Goal: Task Accomplishment & Management: Manage account settings

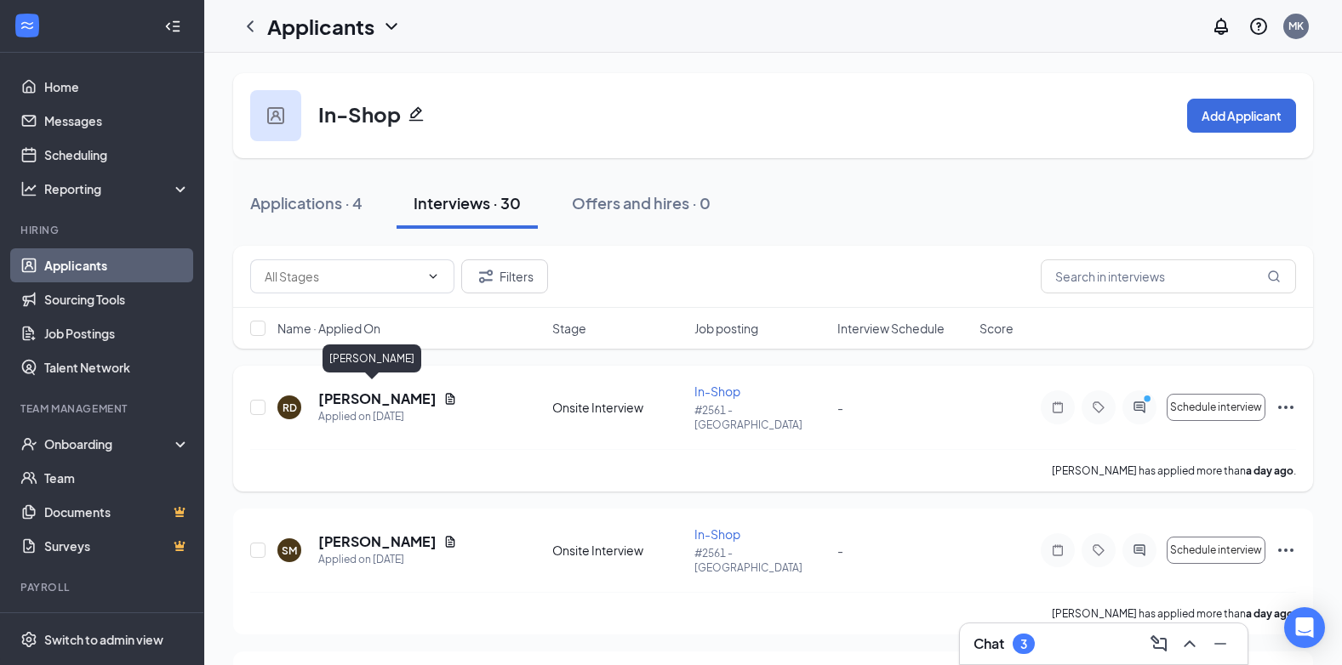
click at [348, 393] on h5 "[PERSON_NAME]" at bounding box center [377, 399] width 118 height 19
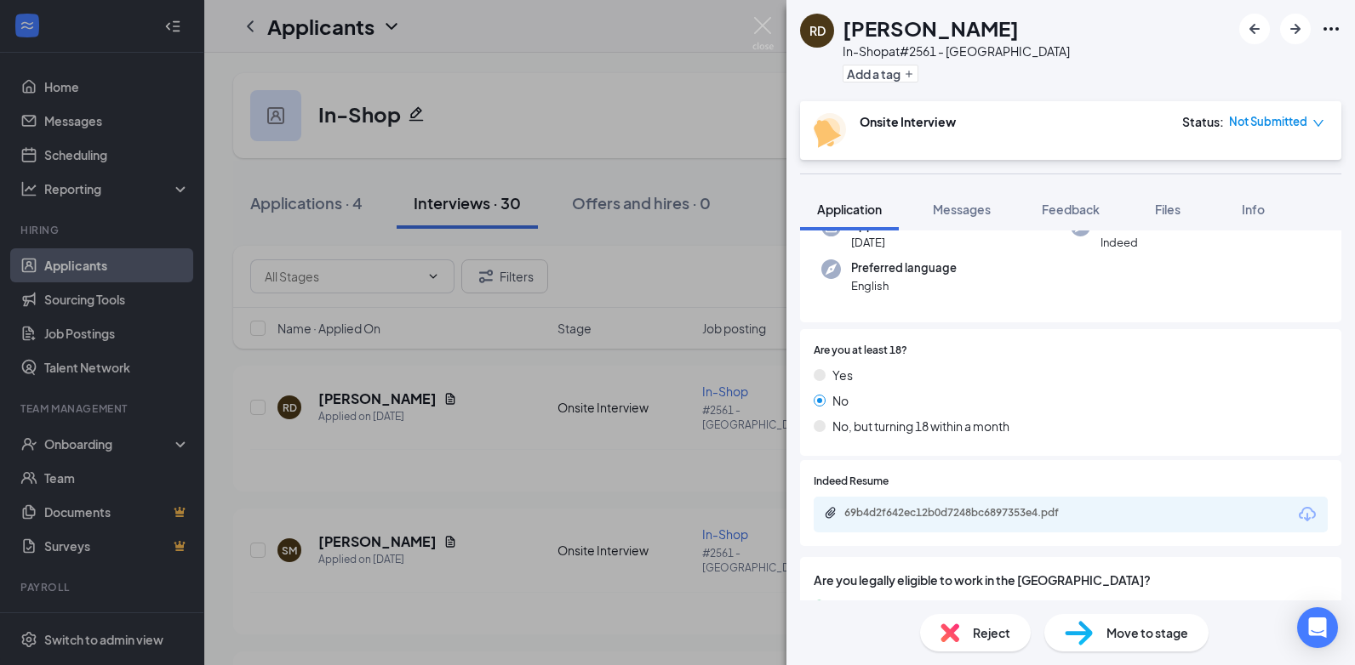
scroll to position [170, 0]
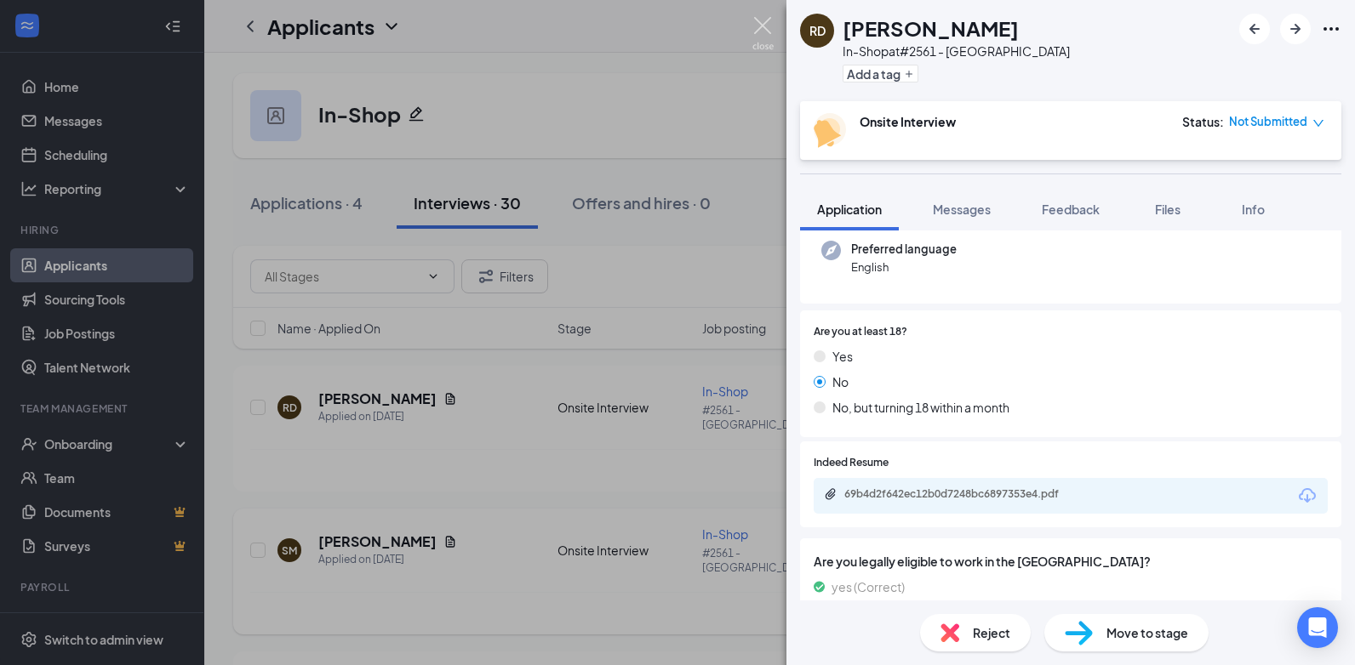
drag, startPoint x: 767, startPoint y: 22, endPoint x: 428, endPoint y: 496, distance: 582.5
click at [766, 23] on img at bounding box center [762, 33] width 21 height 33
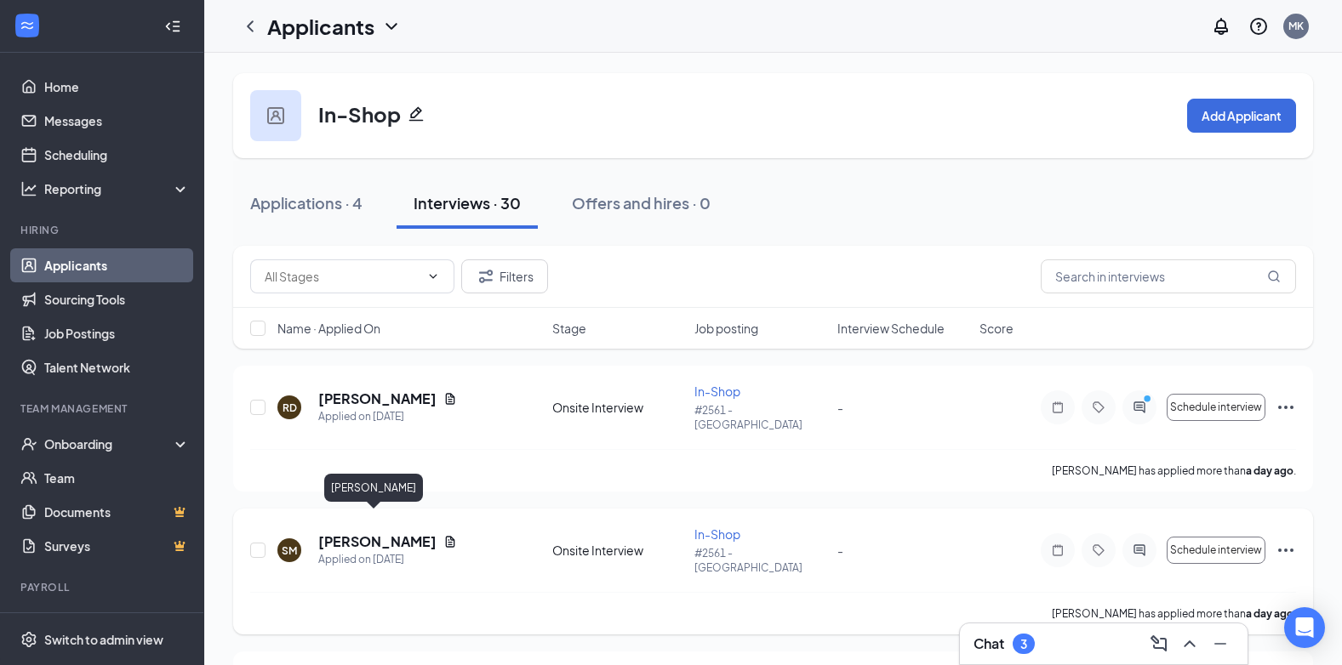
click at [367, 533] on h5 "[PERSON_NAME]" at bounding box center [377, 542] width 118 height 19
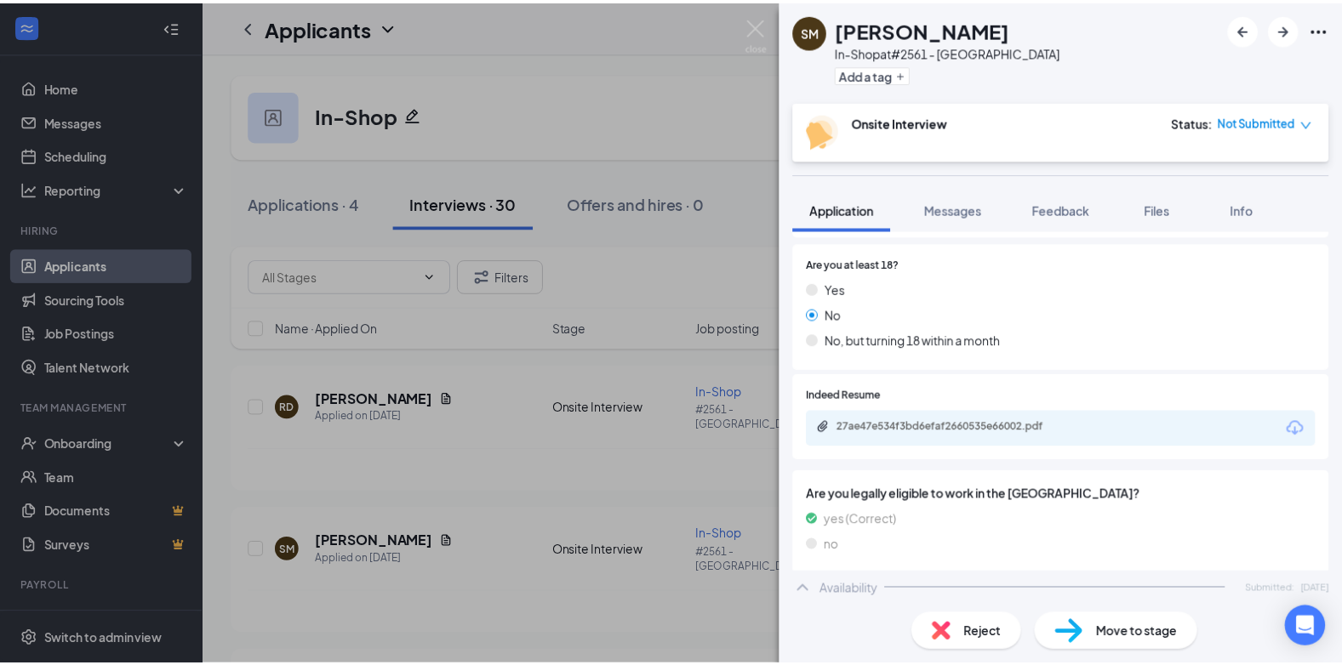
scroll to position [255, 0]
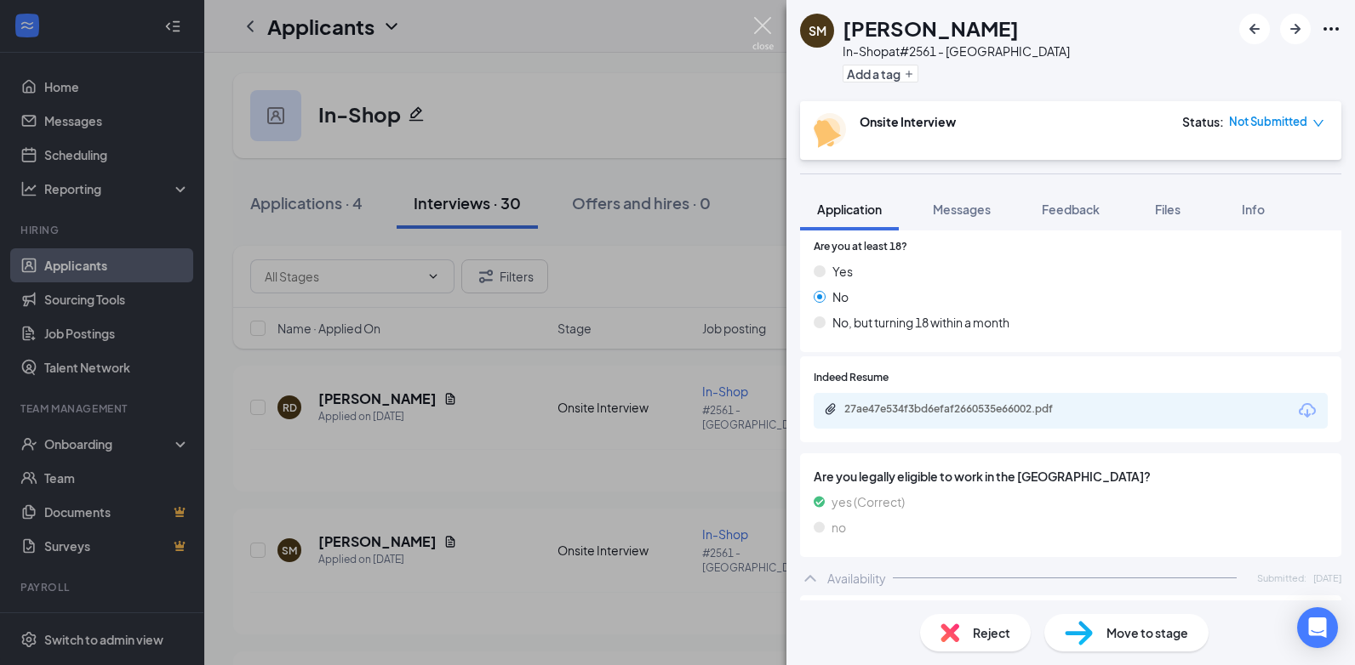
click at [762, 21] on img at bounding box center [762, 33] width 21 height 33
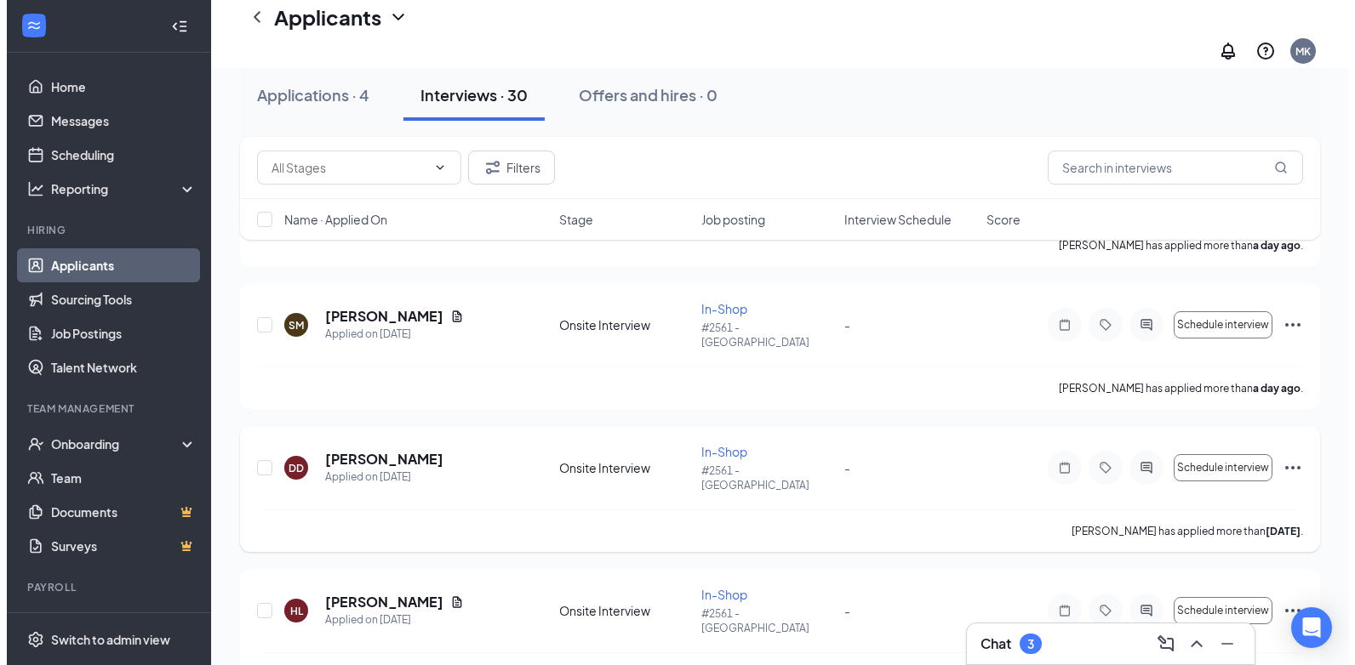
scroll to position [255, 0]
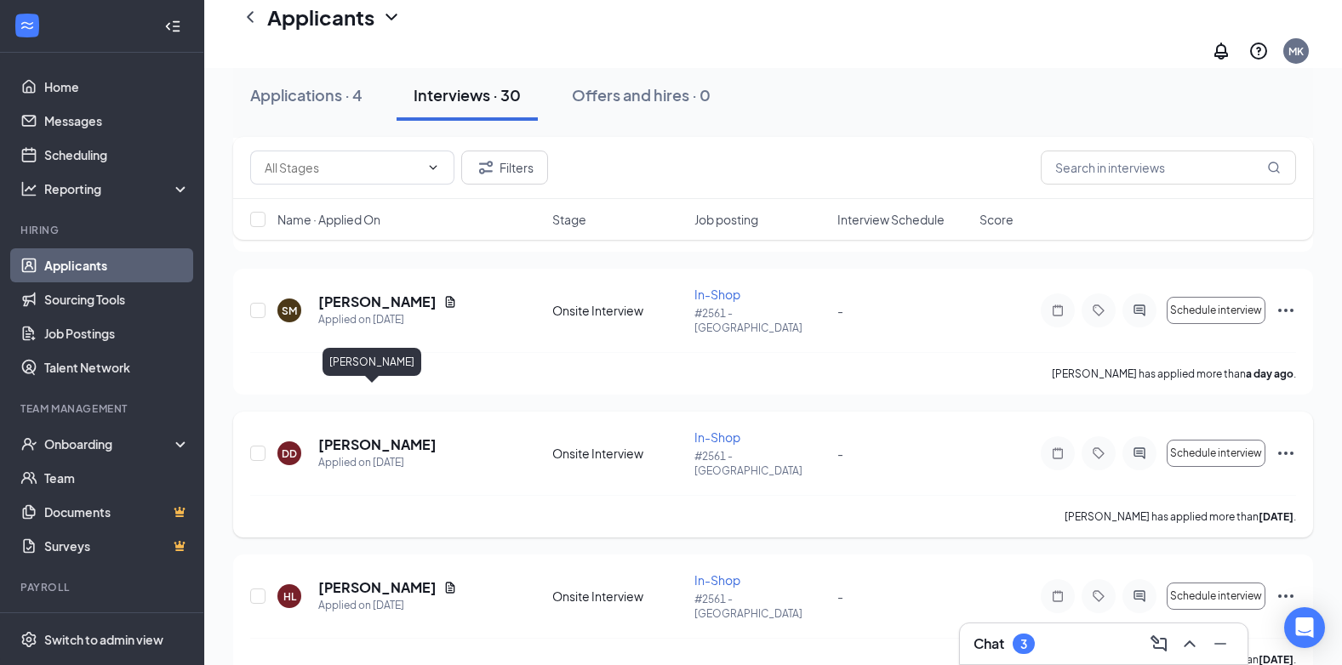
click at [368, 436] on h5 "[PERSON_NAME]" at bounding box center [377, 445] width 118 height 19
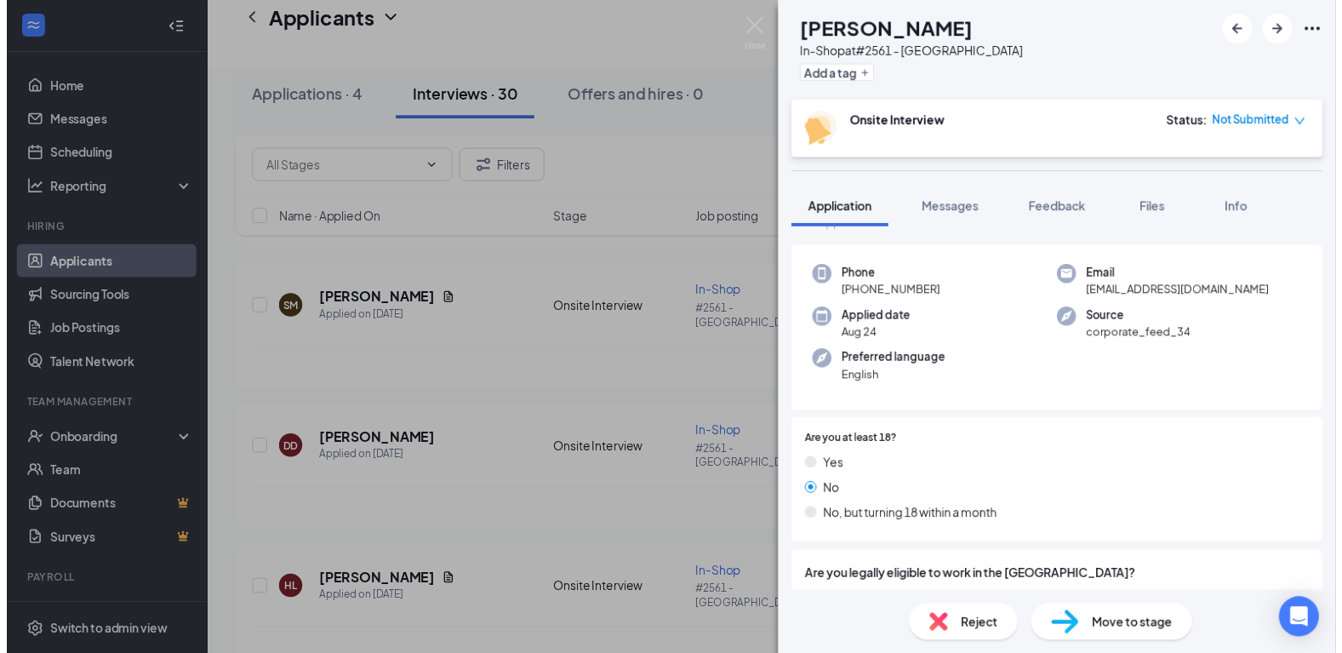
scroll to position [170, 0]
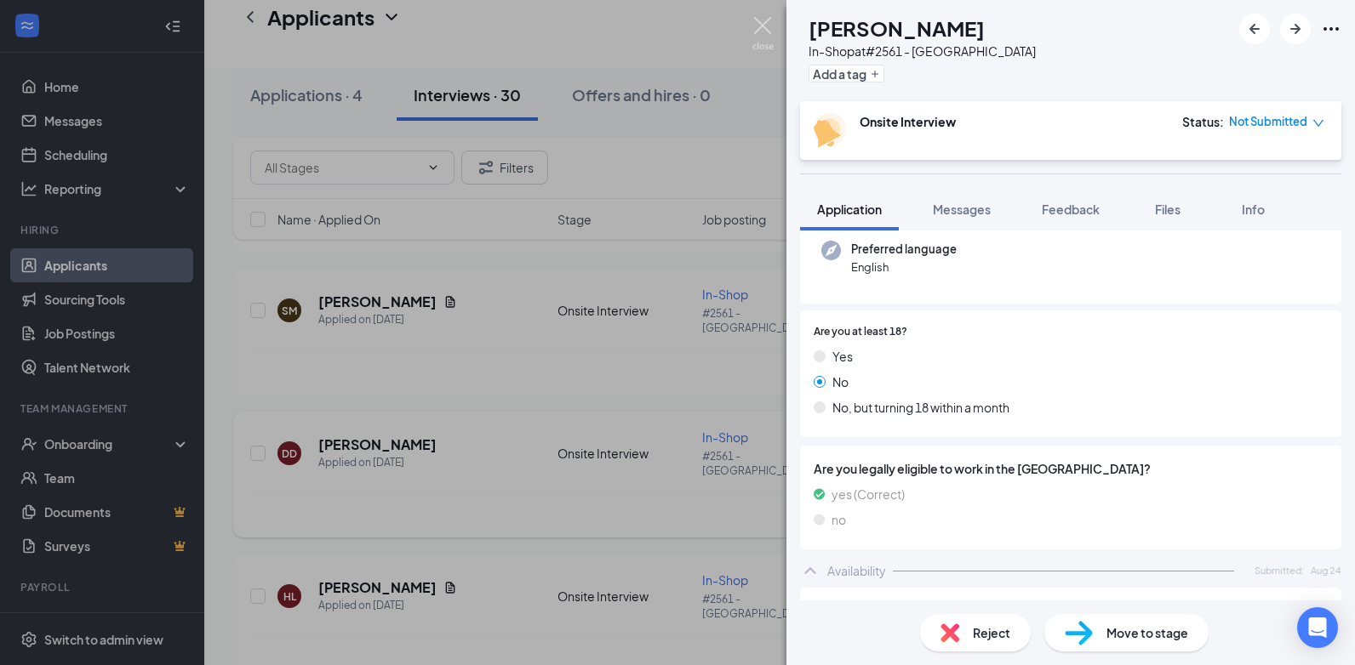
click at [764, 27] on img at bounding box center [762, 33] width 21 height 33
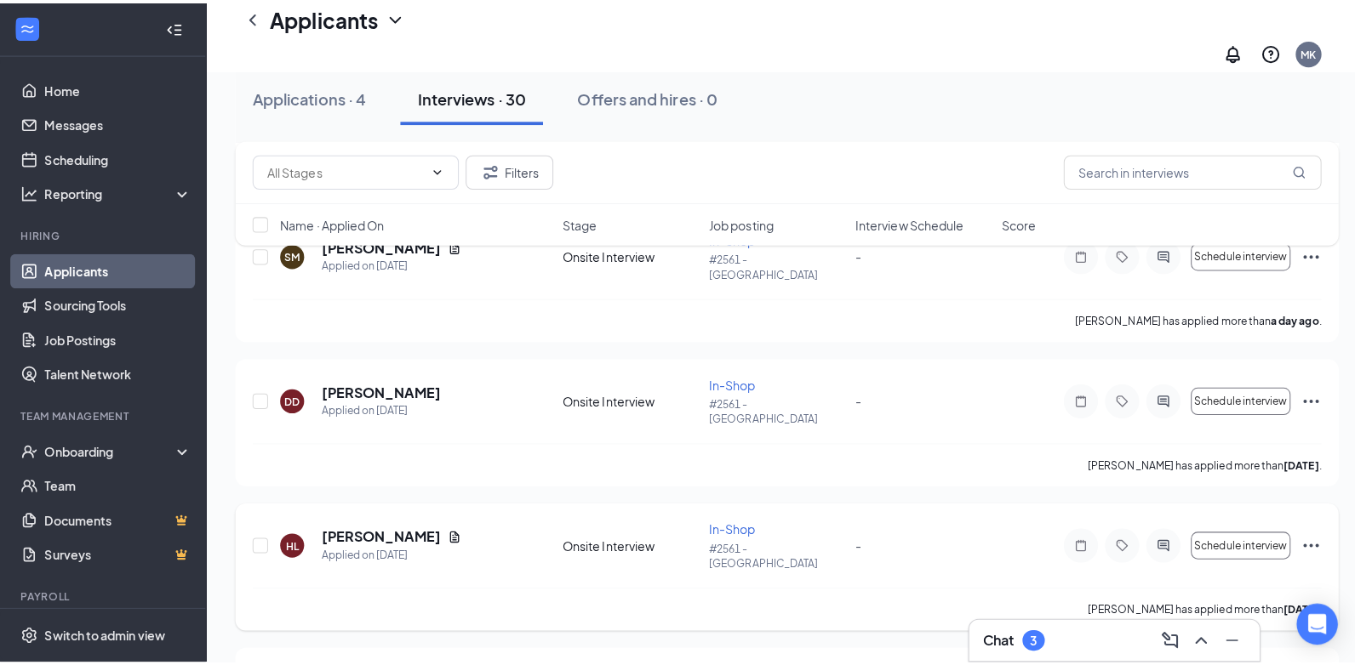
scroll to position [425, 0]
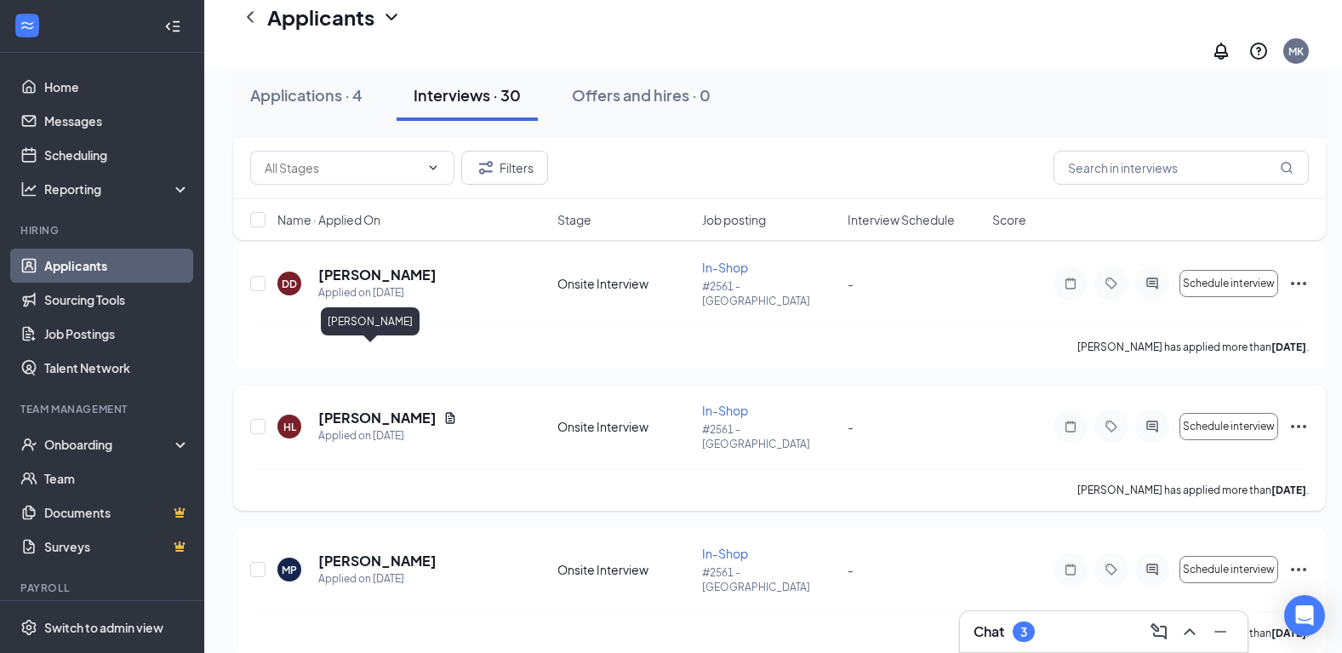
click at [358, 408] on h5 "[PERSON_NAME]" at bounding box center [377, 417] width 118 height 19
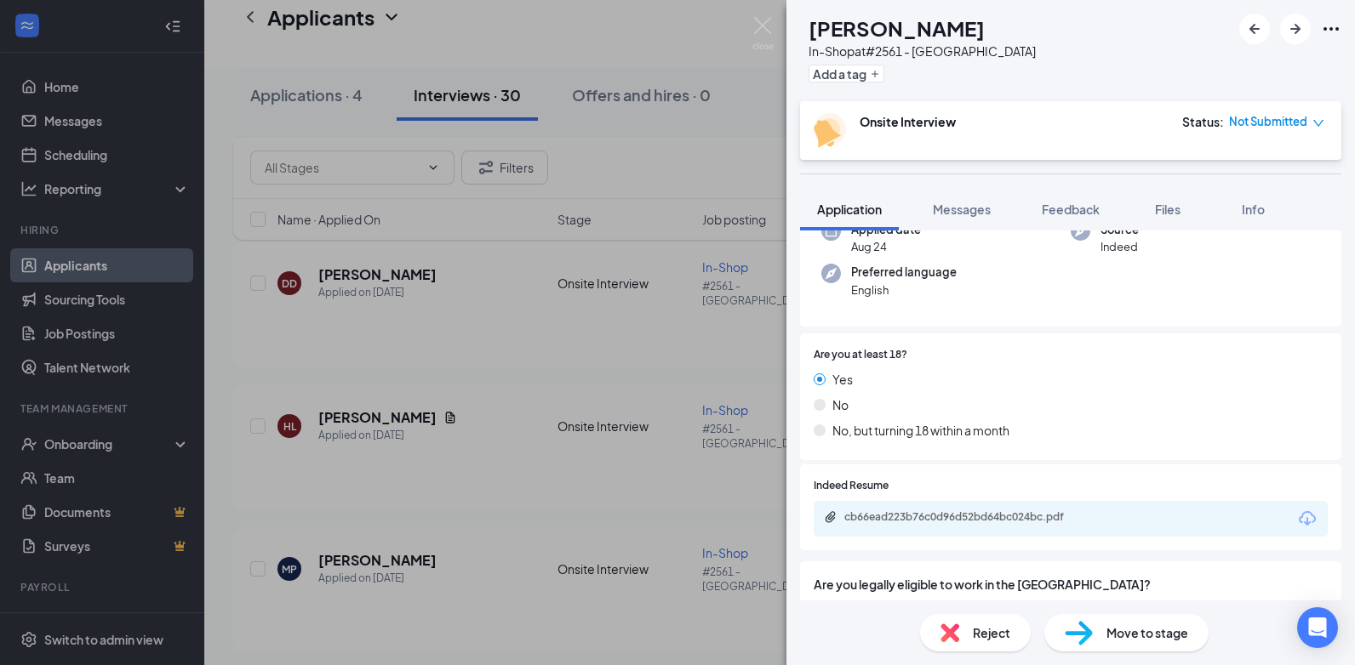
scroll to position [170, 0]
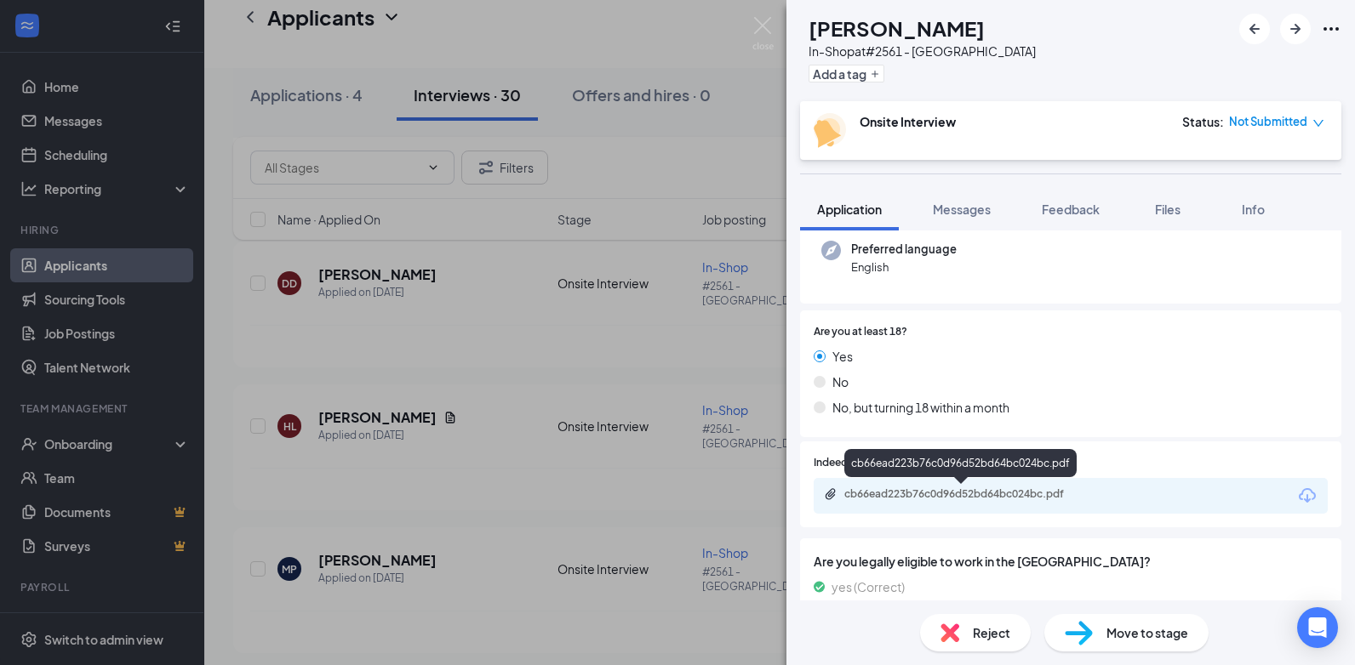
click at [961, 498] on div "cb66ead223b76c0d96d52bd64bc024bc.pdf" at bounding box center [963, 495] width 238 height 14
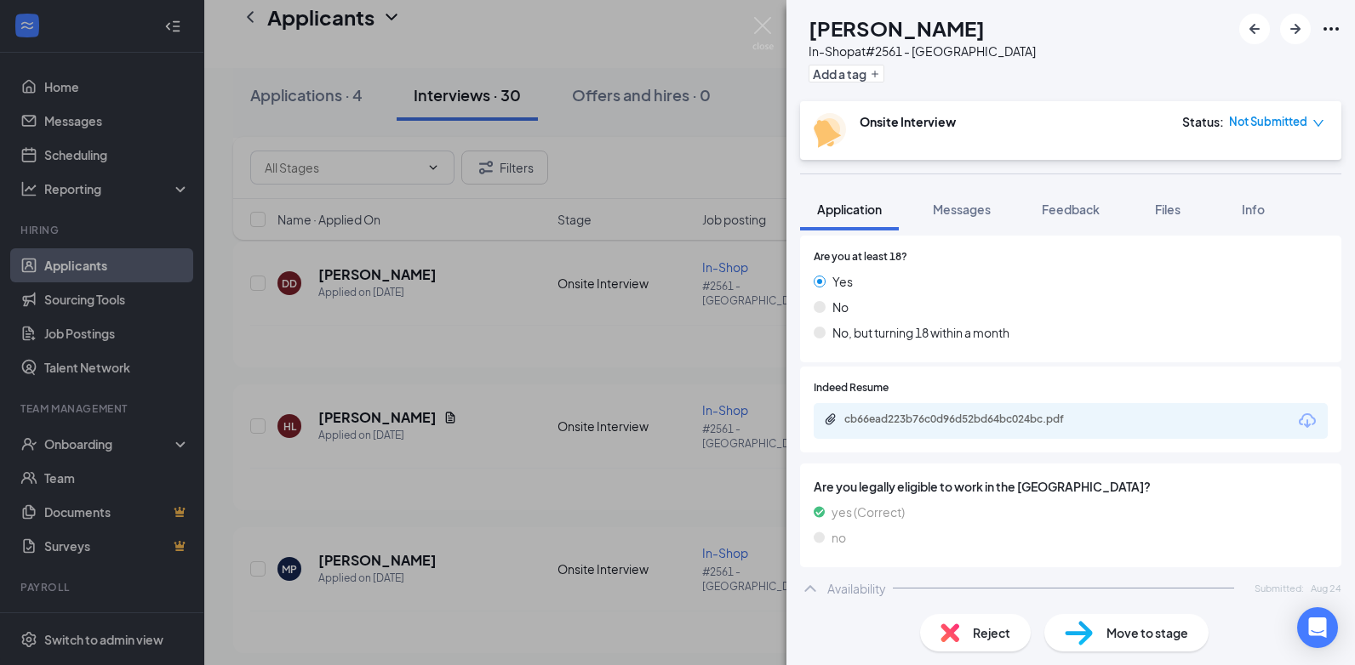
scroll to position [0, 0]
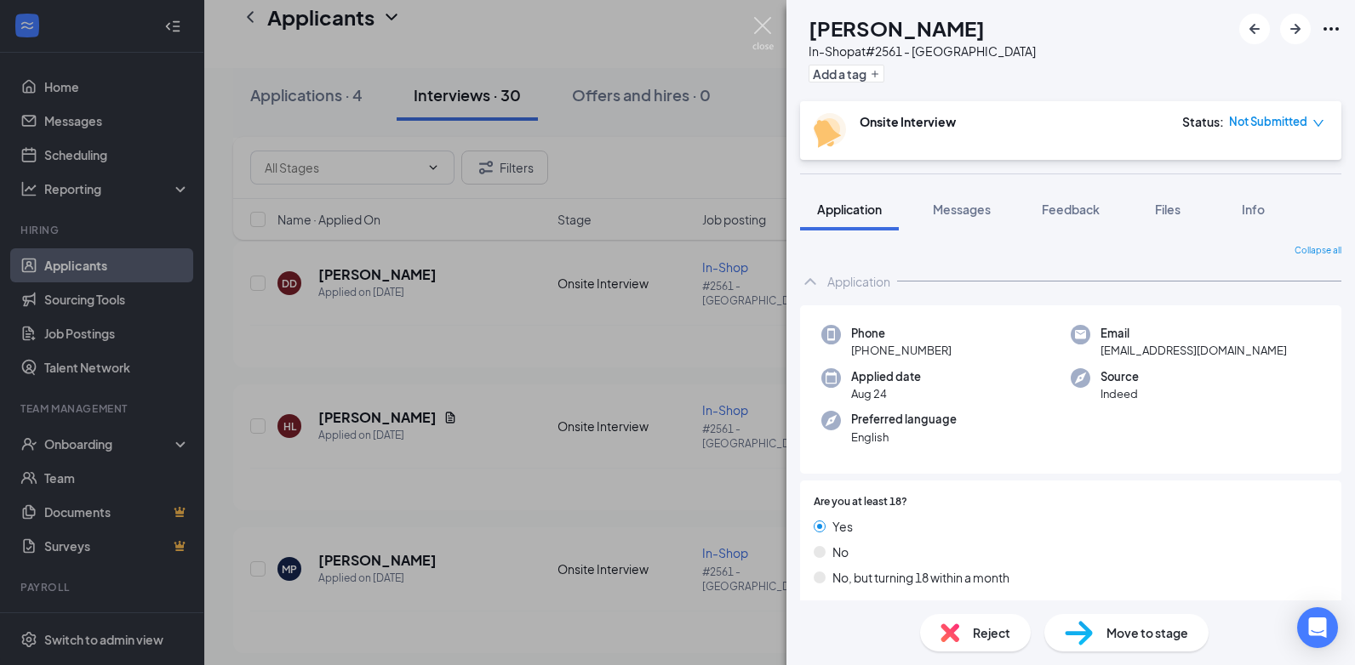
click at [770, 27] on img at bounding box center [762, 33] width 21 height 33
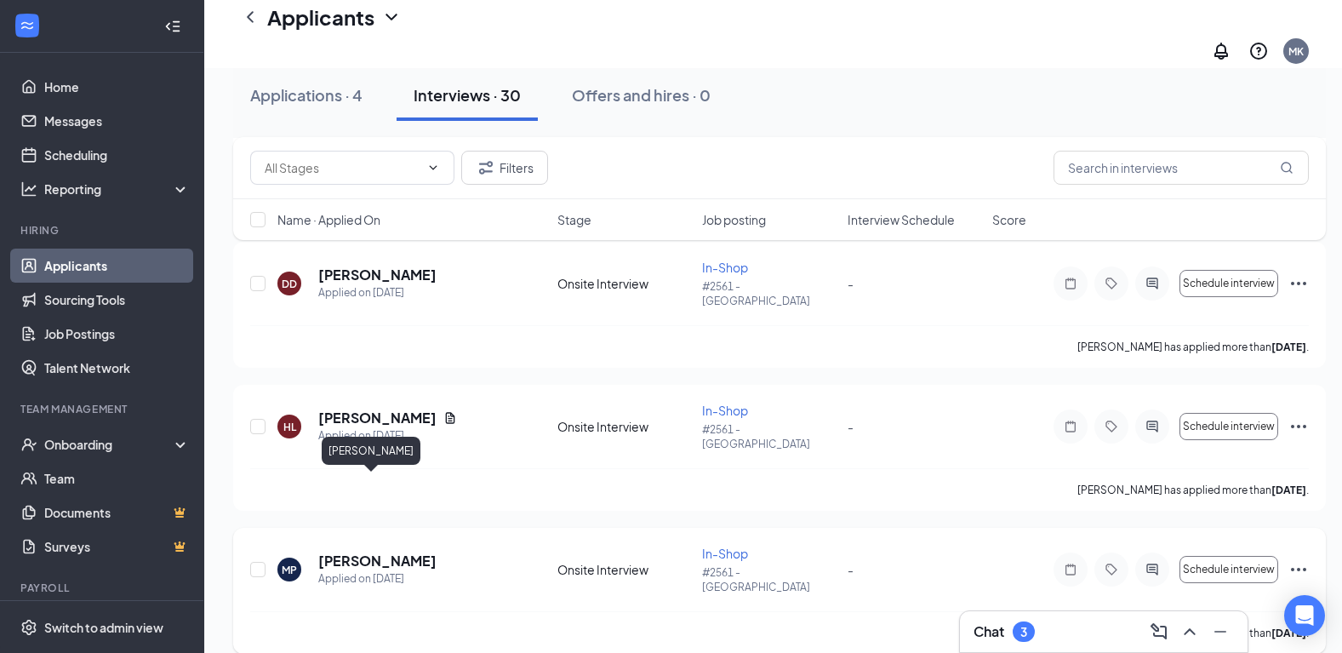
click at [367, 551] on h5 "[PERSON_NAME]" at bounding box center [377, 560] width 118 height 19
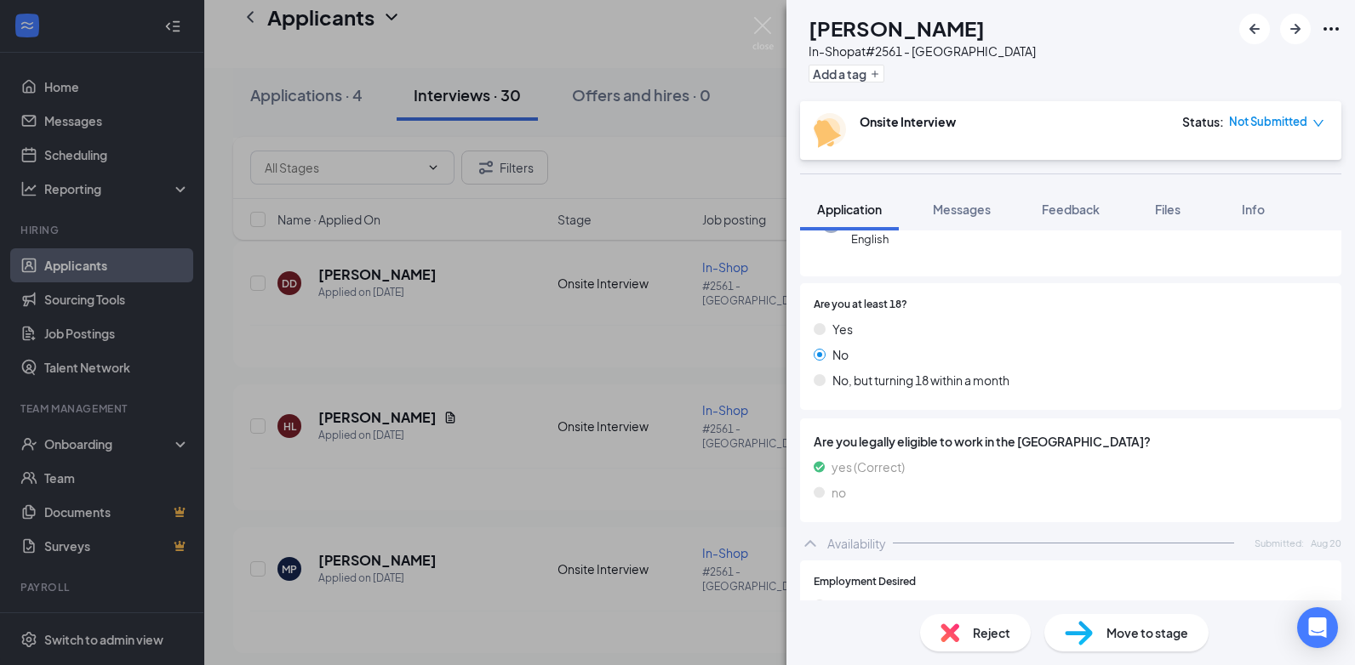
scroll to position [170, 0]
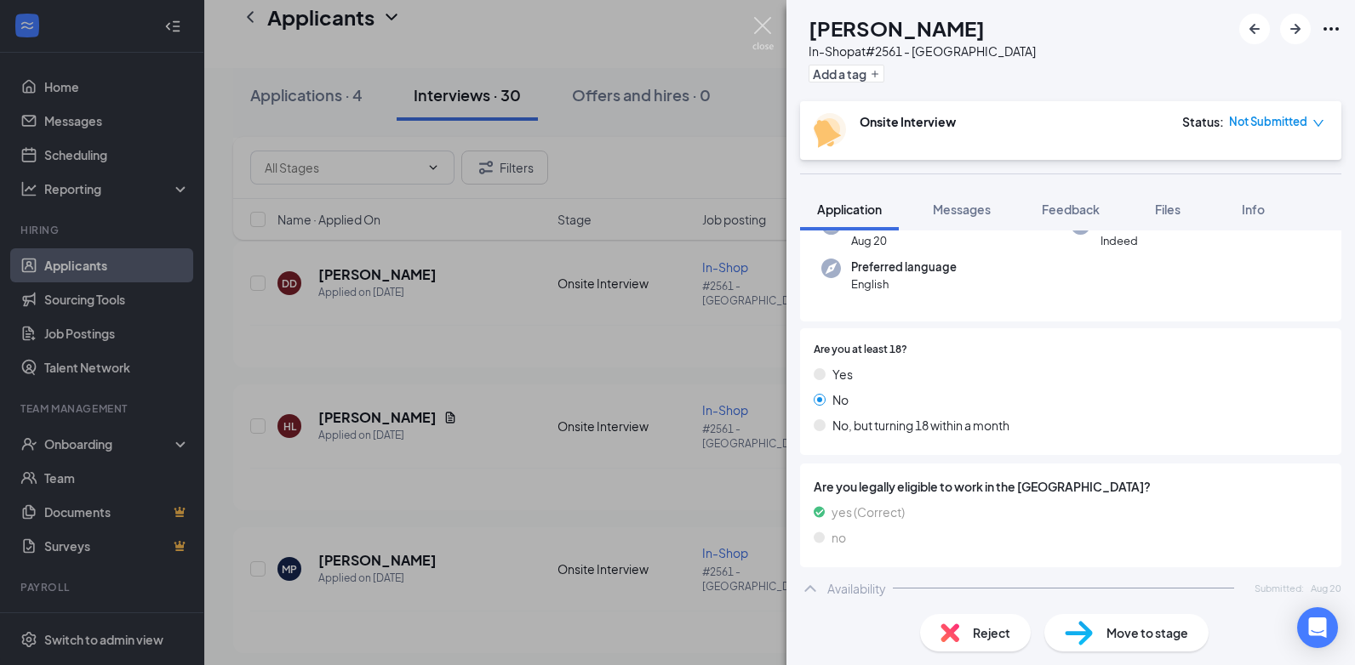
click at [759, 34] on img at bounding box center [762, 33] width 21 height 33
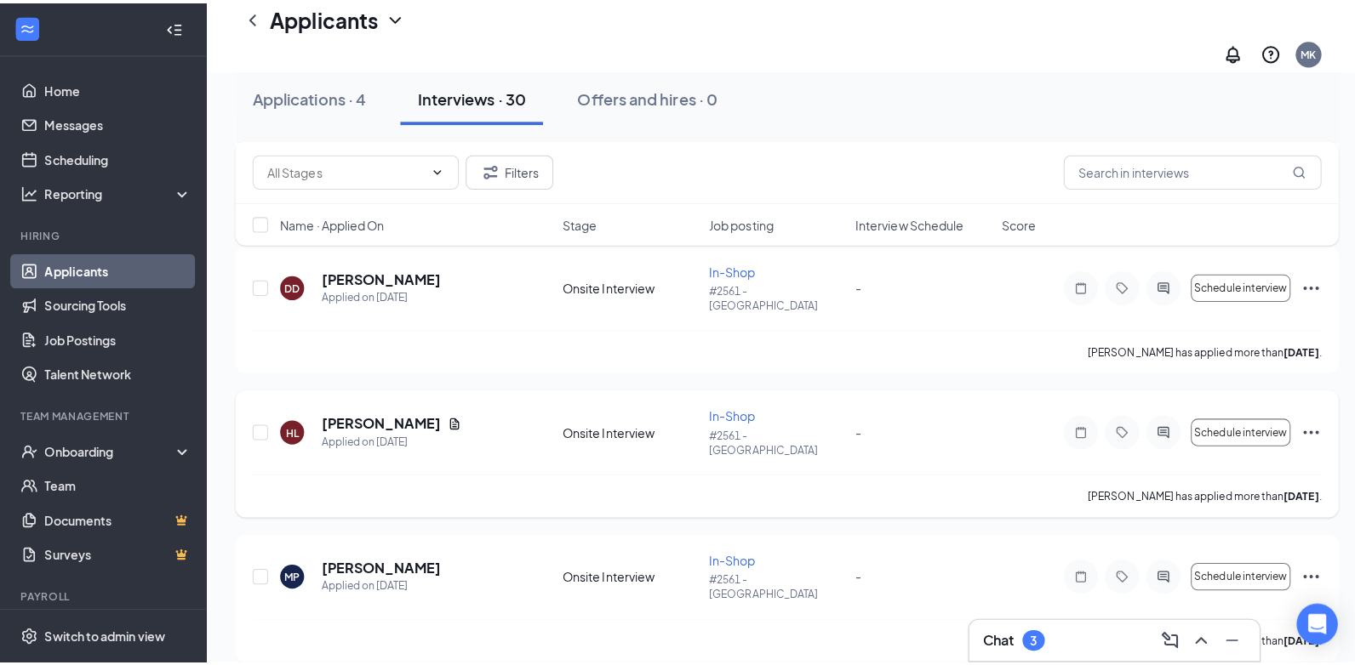
scroll to position [596, 0]
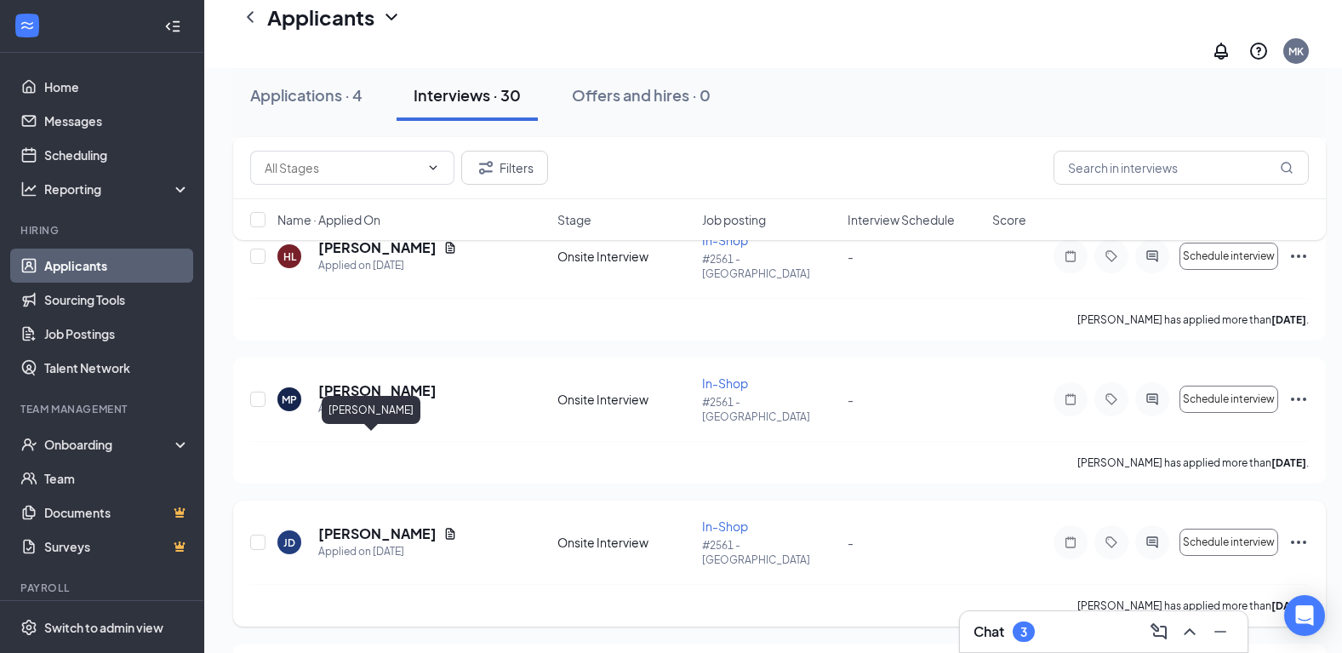
click at [357, 524] on h5 "[PERSON_NAME]" at bounding box center [377, 533] width 118 height 19
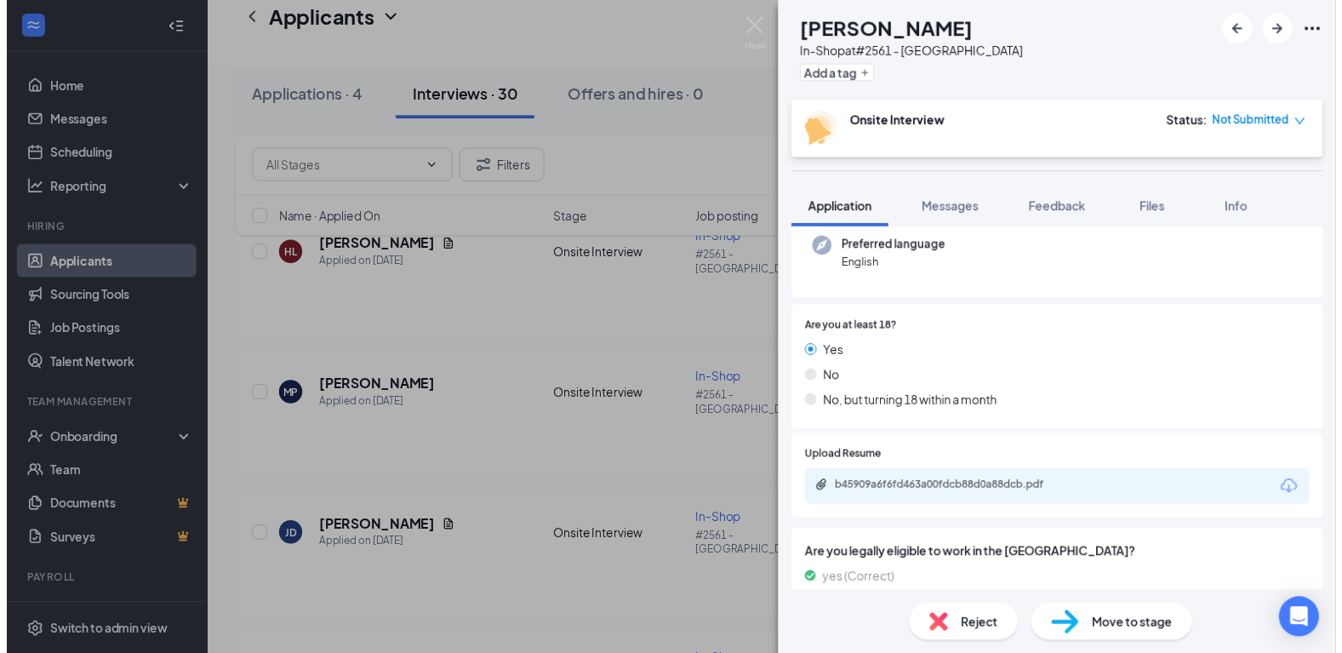
scroll to position [170, 0]
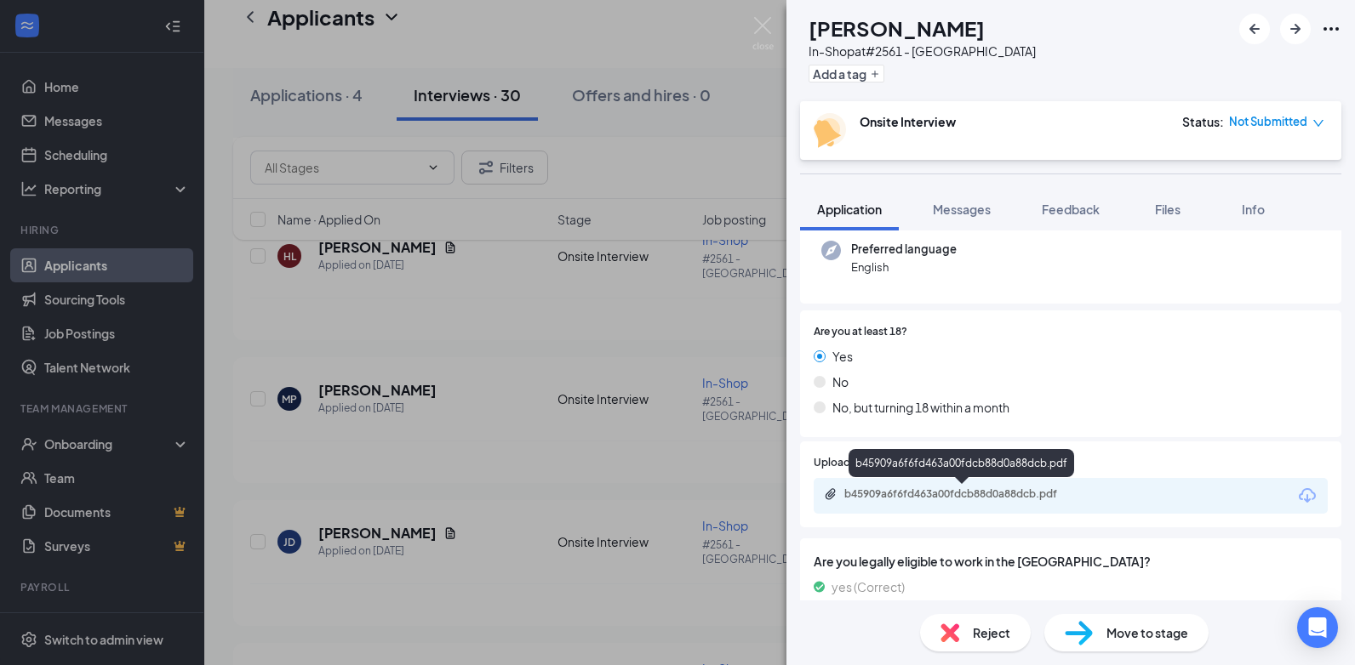
click at [883, 493] on div "b45909a6f6fd463a00fdcb88d0a88dcb.pdf" at bounding box center [963, 495] width 238 height 14
click at [742, 31] on div "[PERSON_NAME] In-Shop at #2561 - Huntington Add a tag Onsite Interview Status :…" at bounding box center [677, 332] width 1355 height 665
click at [768, 27] on img at bounding box center [762, 33] width 21 height 33
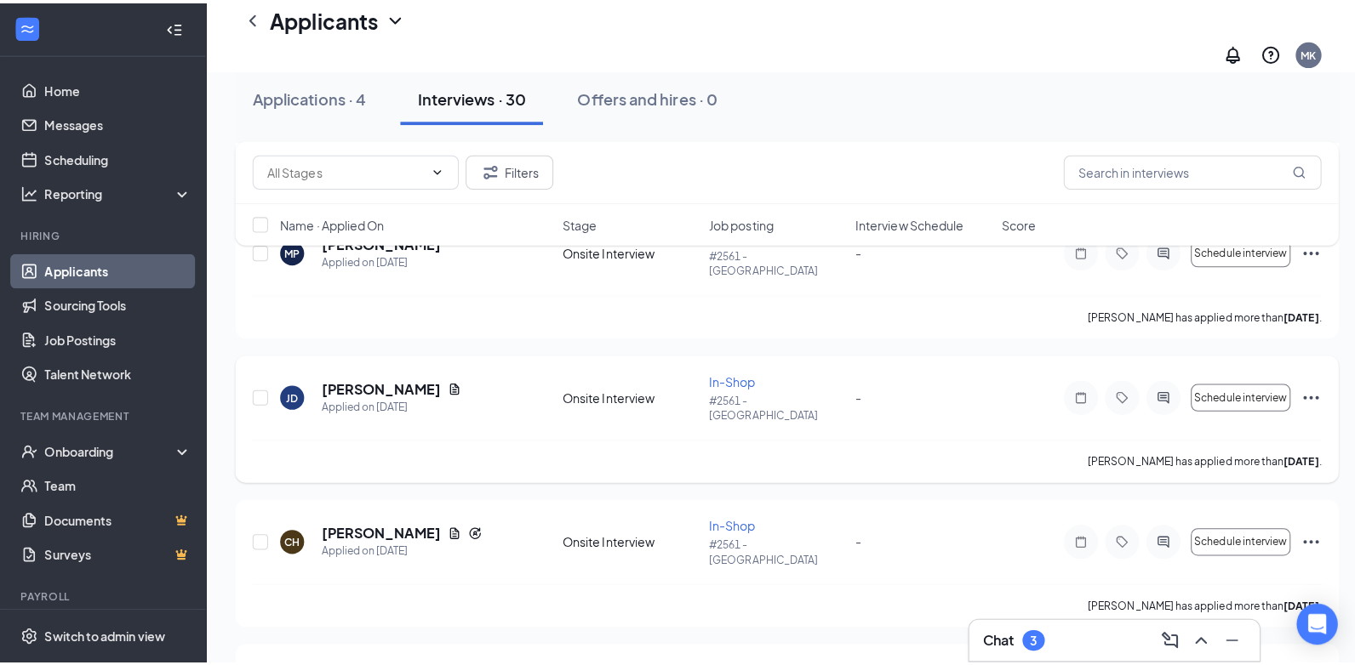
scroll to position [766, 0]
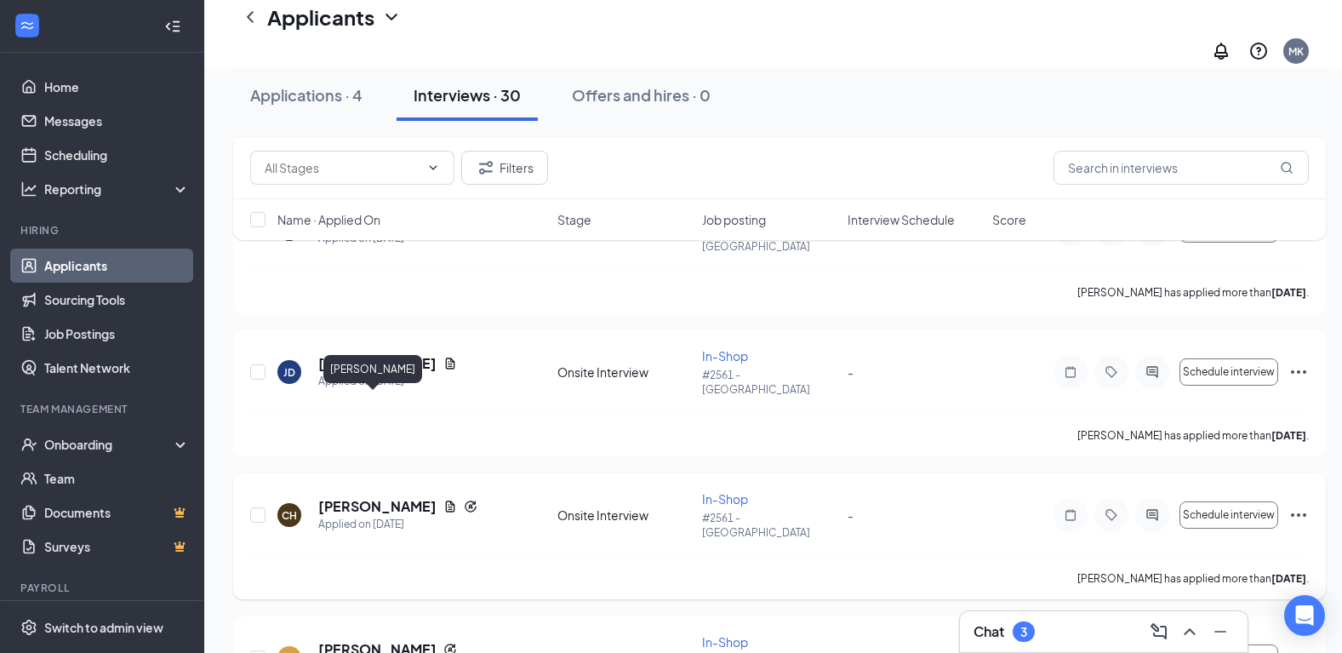
click at [394, 497] on h5 "[PERSON_NAME]" at bounding box center [377, 506] width 118 height 19
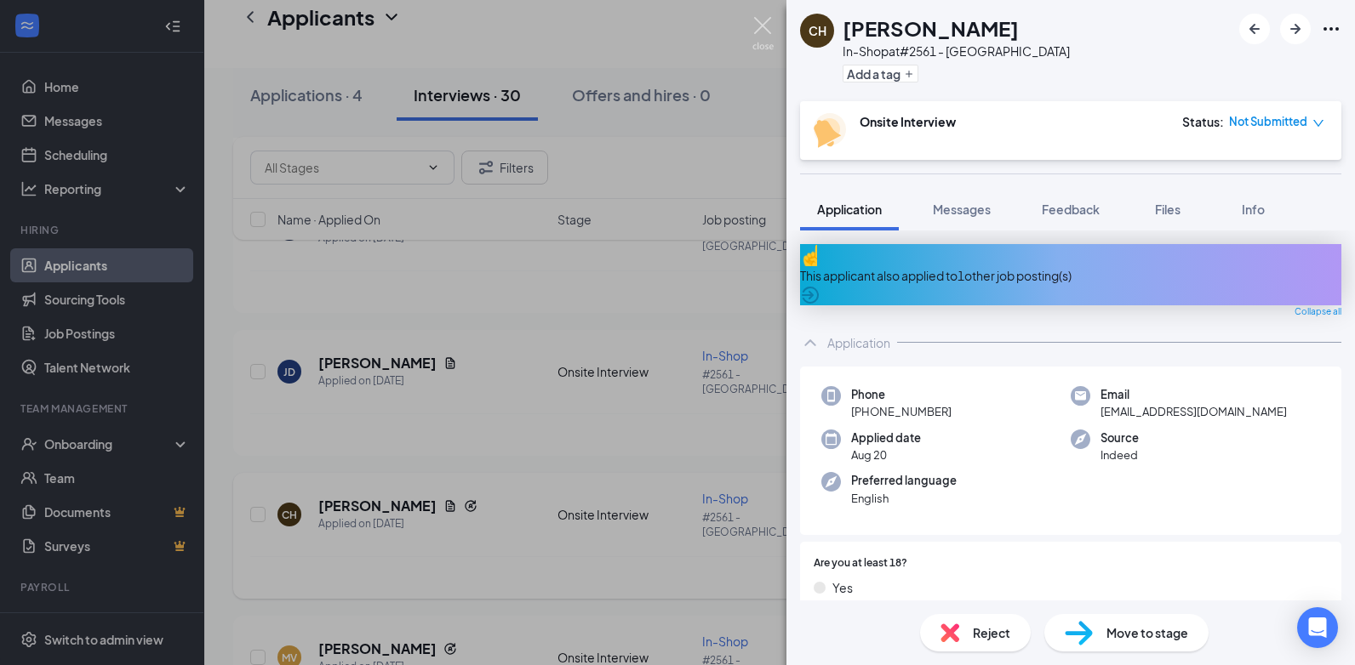
click at [760, 18] on img at bounding box center [762, 33] width 21 height 33
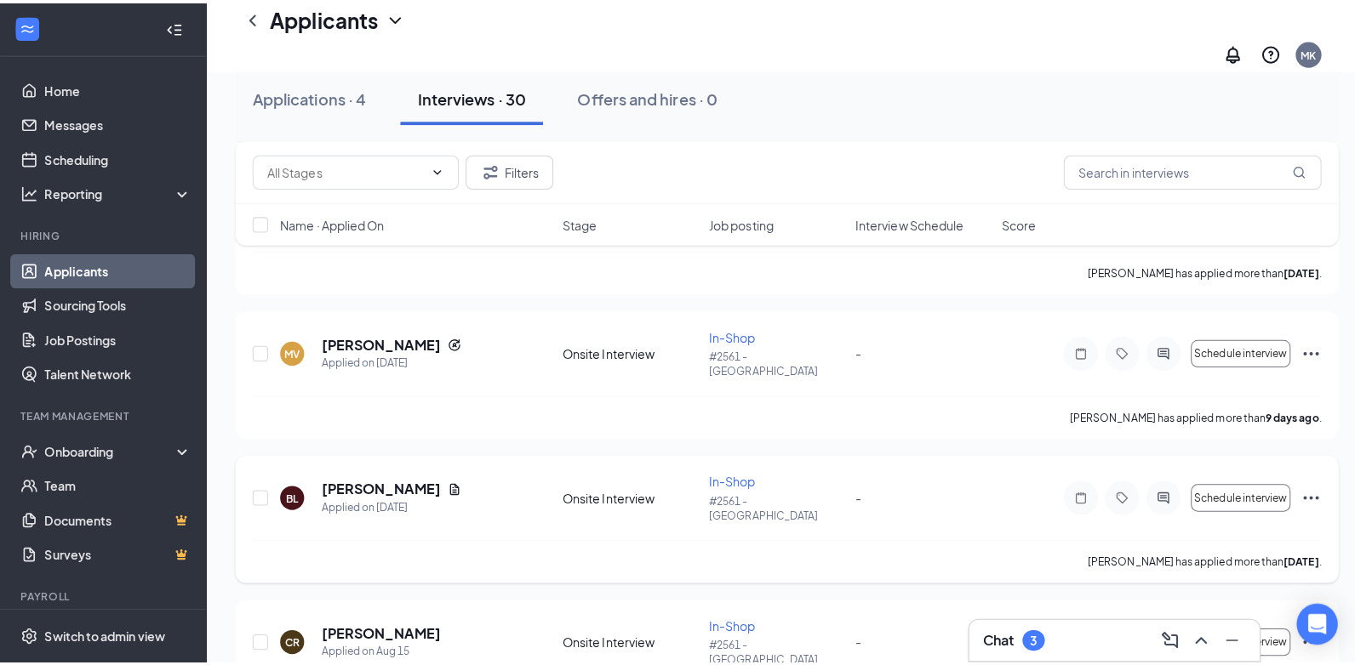
scroll to position [1191, 0]
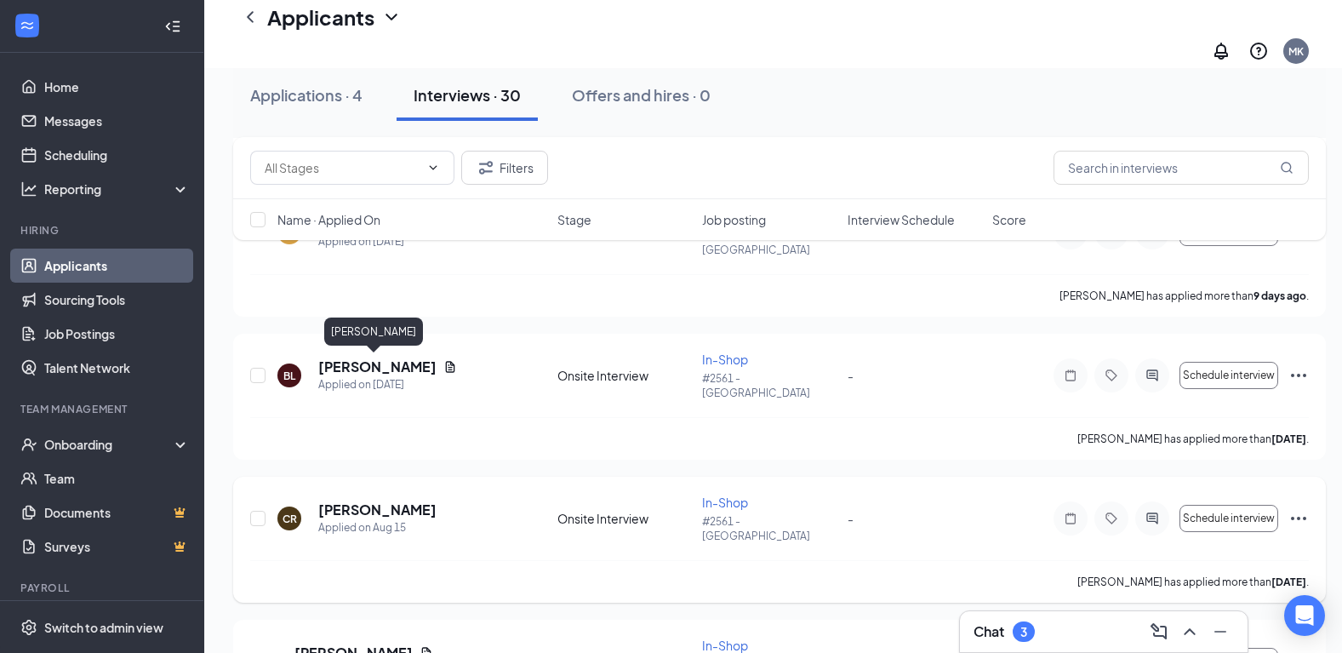
click at [393, 500] on h5 "[PERSON_NAME]" at bounding box center [377, 509] width 118 height 19
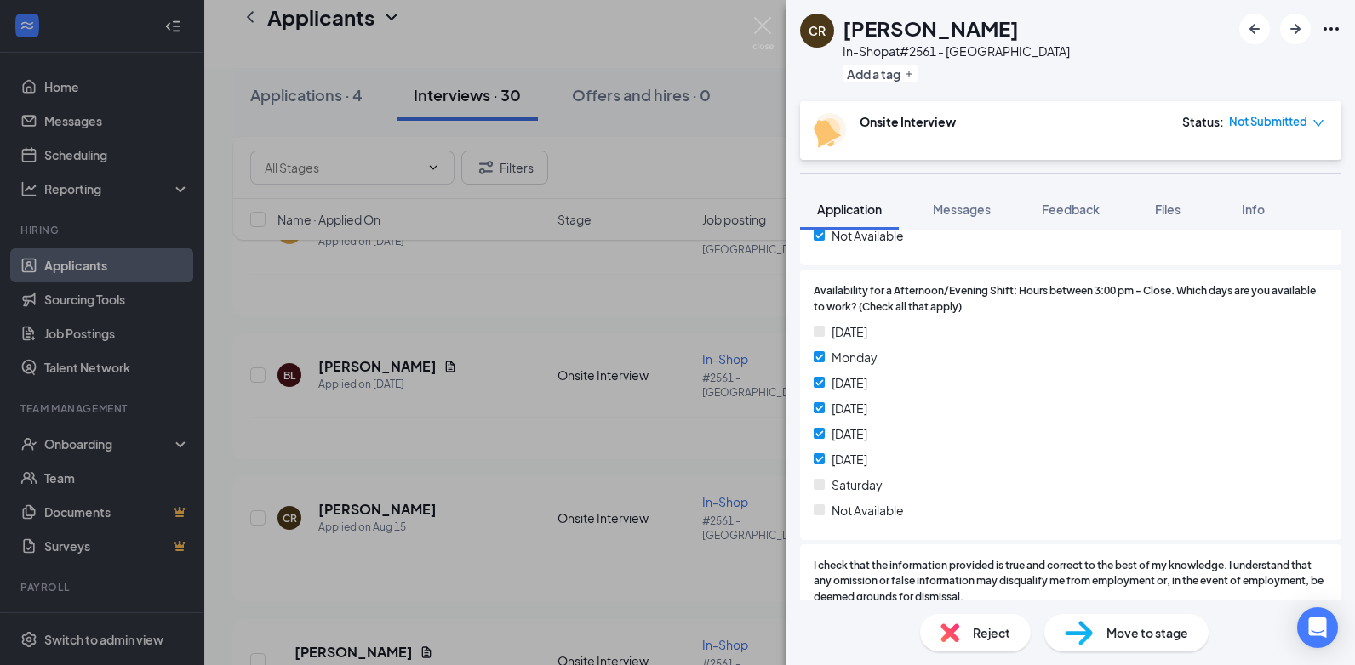
scroll to position [1372, 0]
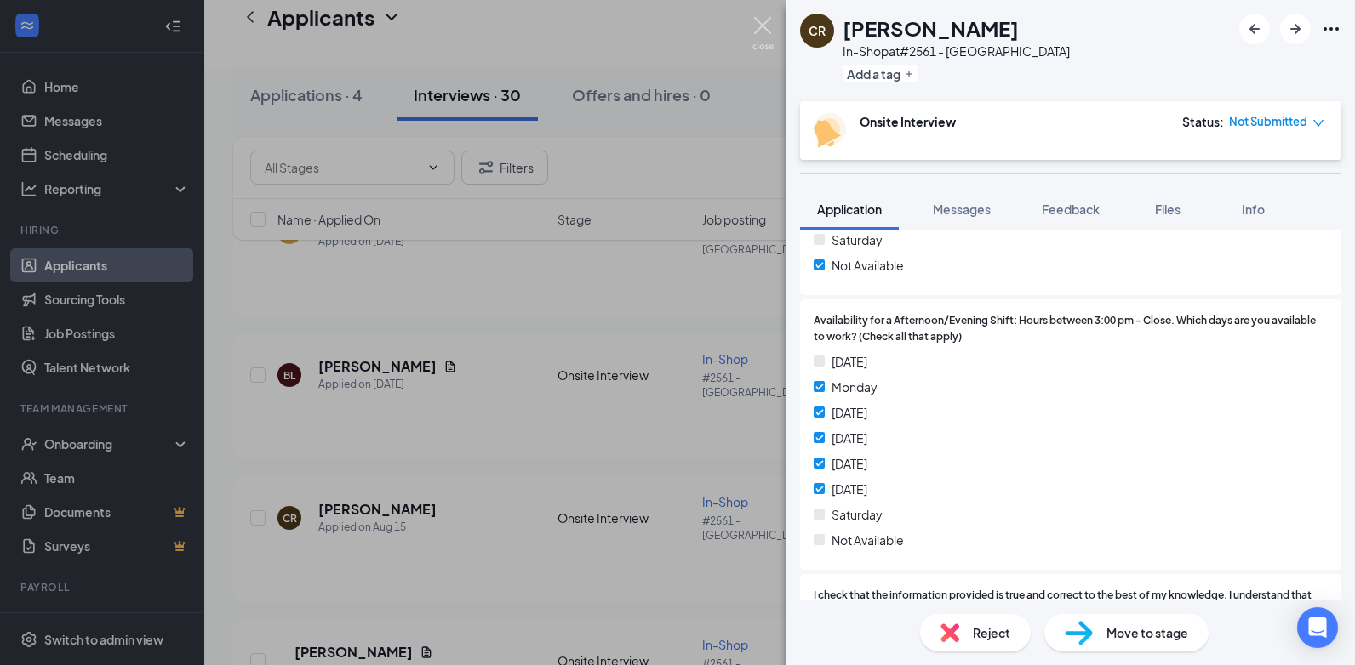
click at [762, 25] on img at bounding box center [762, 33] width 21 height 33
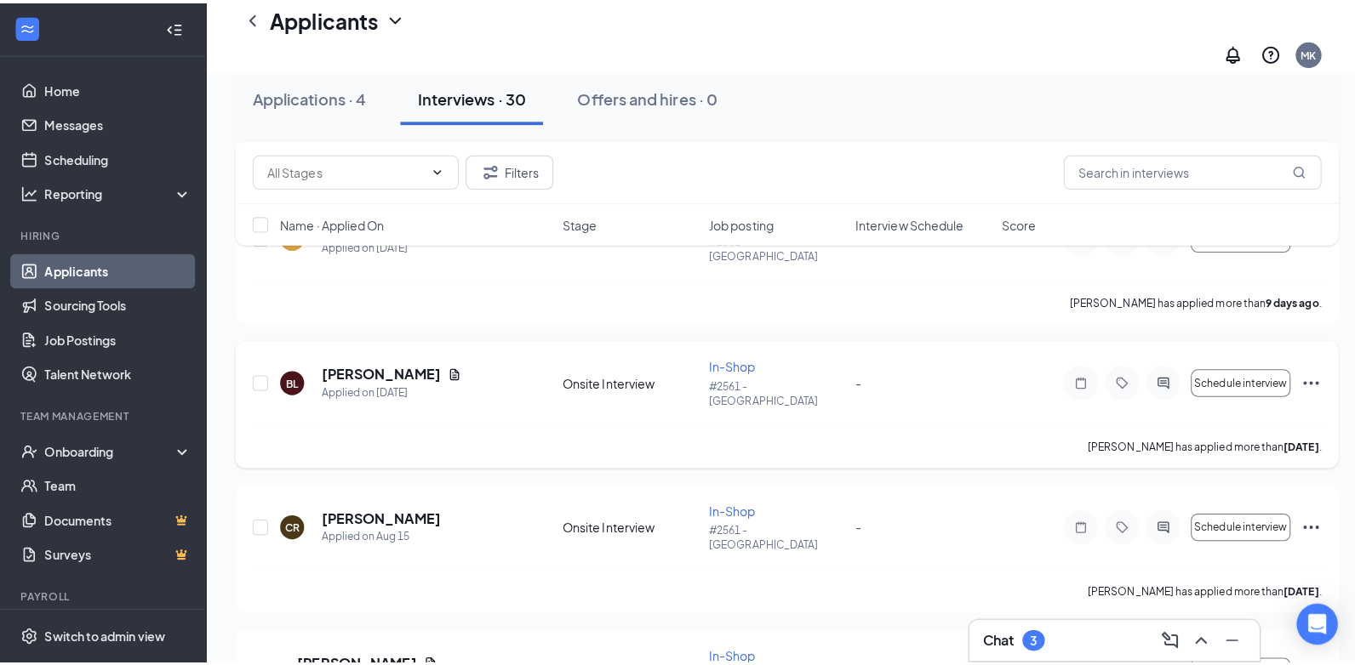
scroll to position [1106, 0]
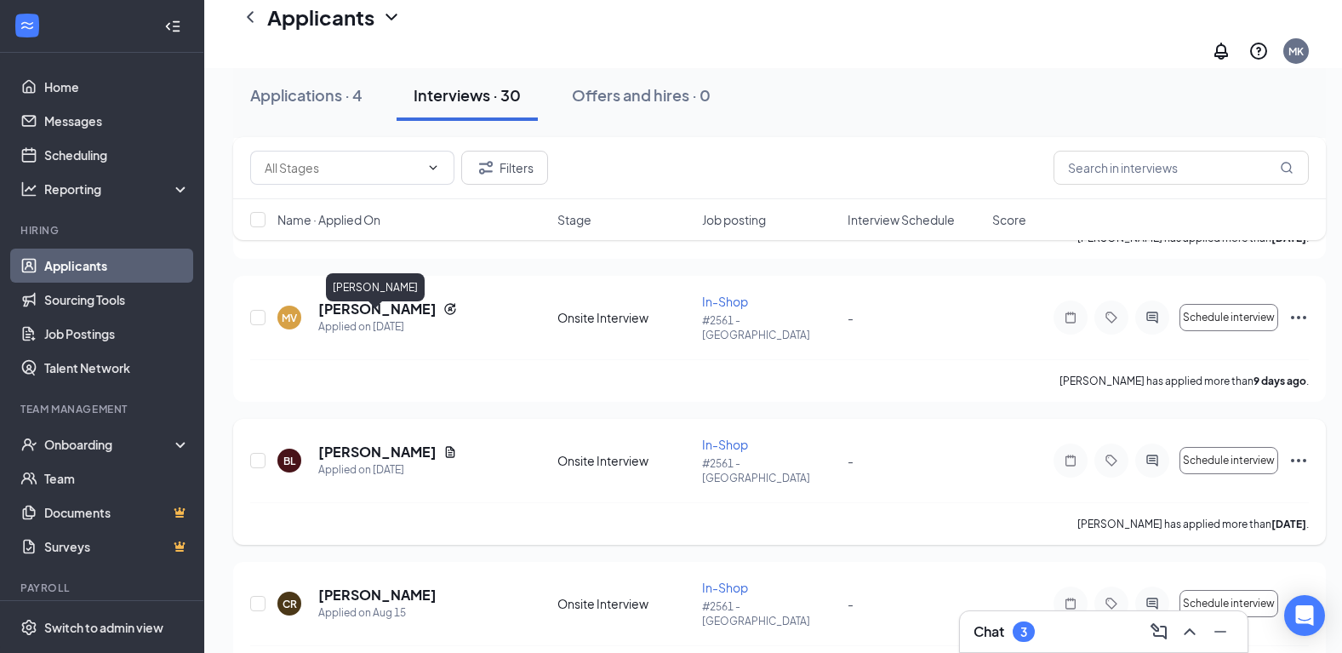
click at [359, 442] on h5 "[PERSON_NAME]" at bounding box center [377, 451] width 118 height 19
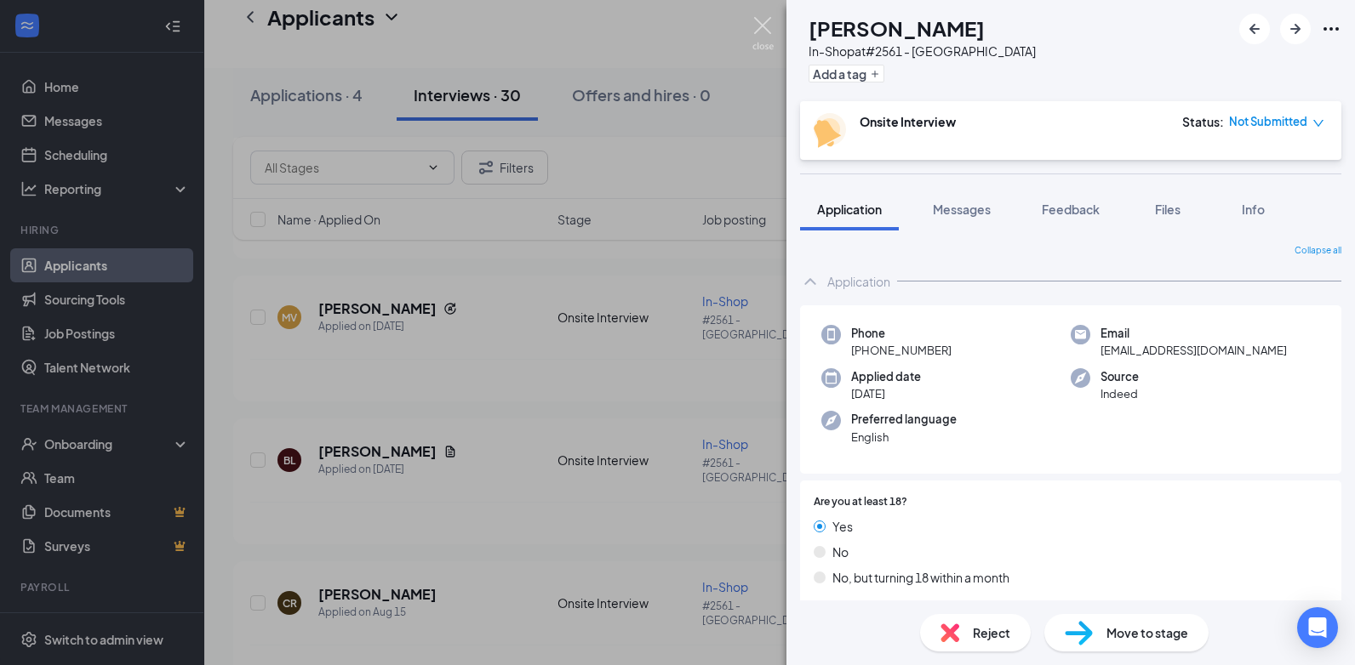
click at [762, 26] on img at bounding box center [762, 33] width 21 height 33
